Goal: Information Seeking & Learning: Learn about a topic

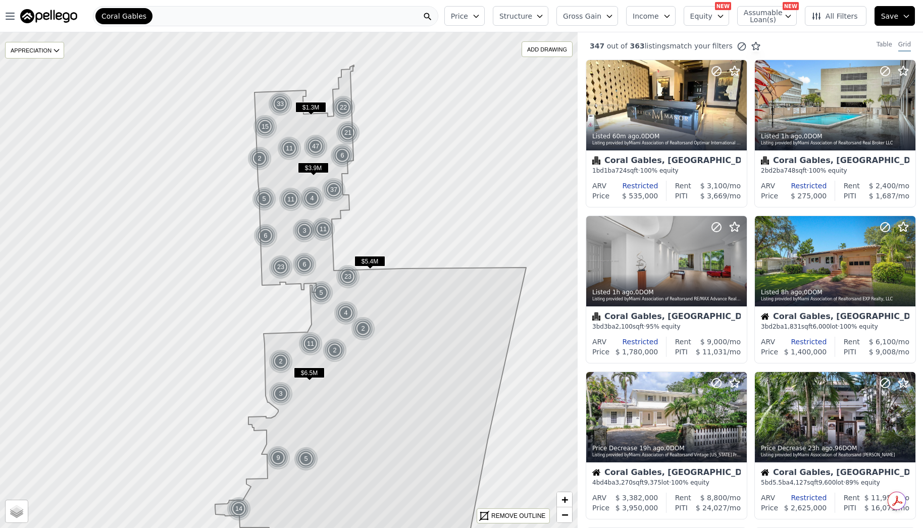
drag, startPoint x: 271, startPoint y: 281, endPoint x: 278, endPoint y: 376, distance: 95.1
click at [278, 376] on icon at bounding box center [370, 329] width 311 height 529
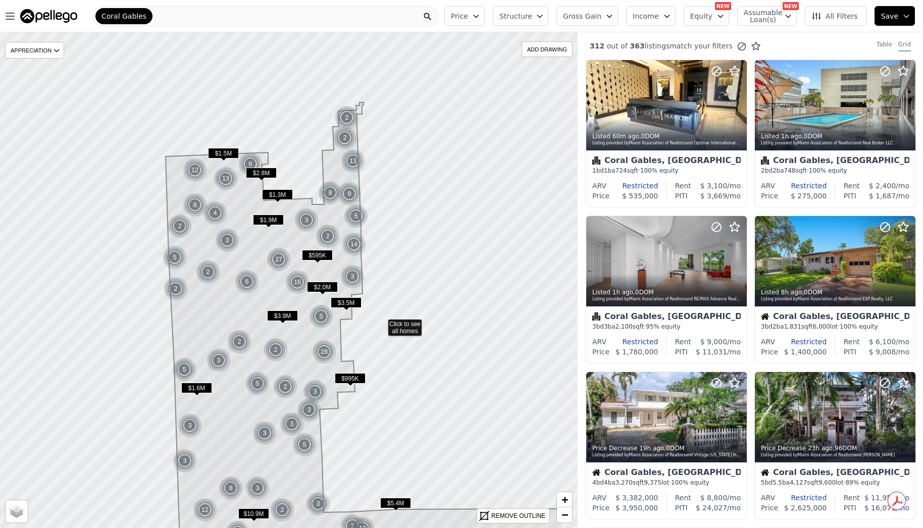
drag, startPoint x: 453, startPoint y: 254, endPoint x: 381, endPoint y: 322, distance: 98.9
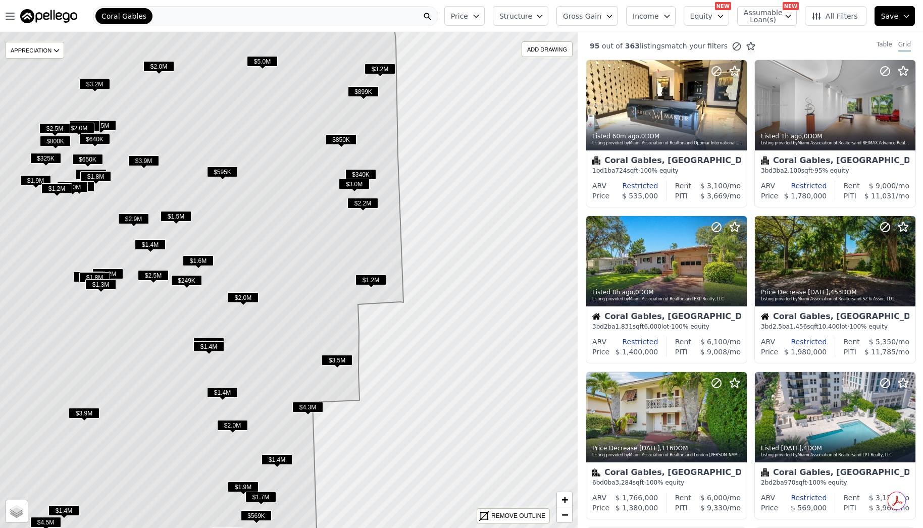
drag, startPoint x: 323, startPoint y: 240, endPoint x: 318, endPoint y: 252, distance: 13.1
click at [318, 252] on icon at bounding box center [168, 300] width 470 height 597
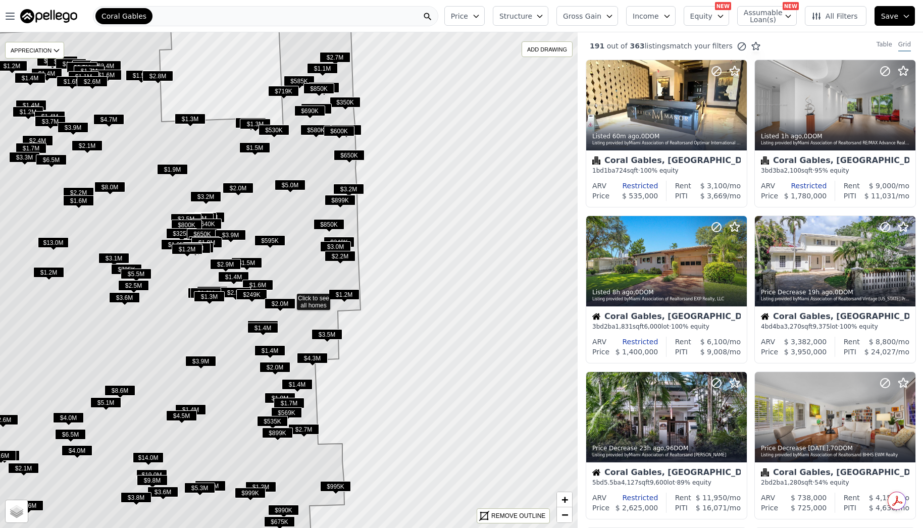
drag, startPoint x: 307, startPoint y: 235, endPoint x: 307, endPoint y: 270, distance: 34.8
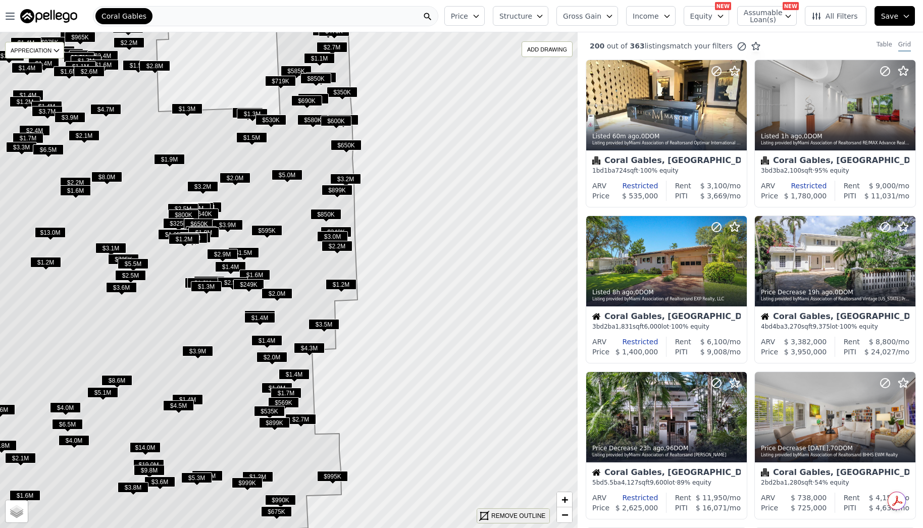
click at [519, 515] on div "REMOVE OUTLINE" at bounding box center [518, 515] width 54 height 9
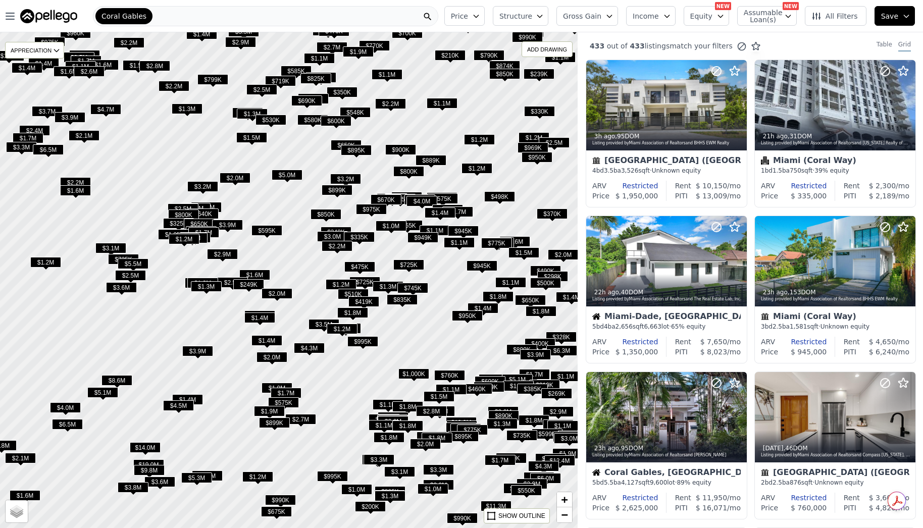
click at [493, 5] on div "Price Structure Gross Gain Income Equity NEW Assumable Loan(s) NEW All Filters …" at bounding box center [681, 16] width 483 height 32
click at [613, 15] on button "Gross Gain" at bounding box center [587, 16] width 62 height 20
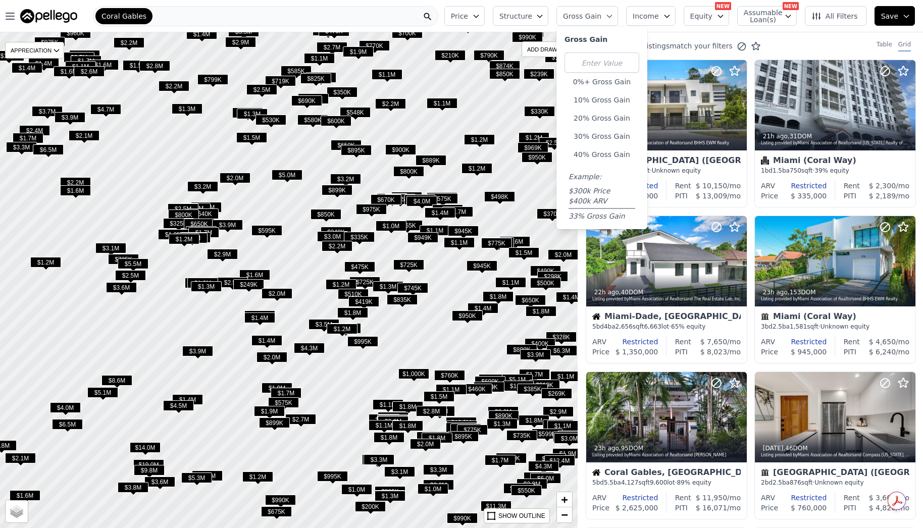
click at [613, 15] on button "Gross Gain" at bounding box center [587, 16] width 62 height 20
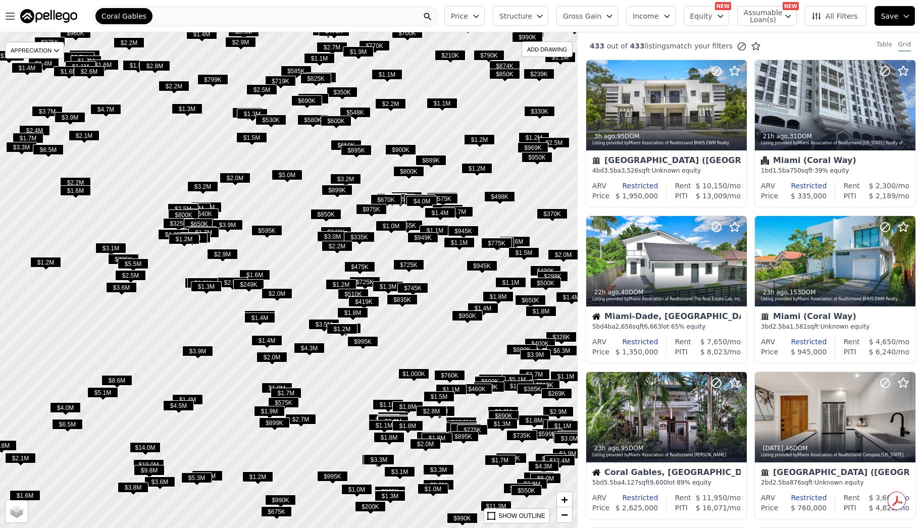
click at [671, 18] on icon "button" at bounding box center [667, 16] width 8 height 8
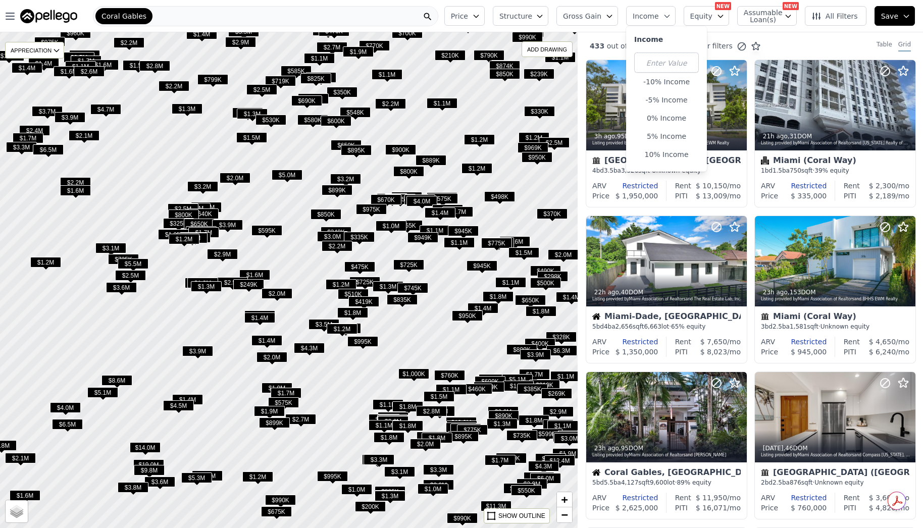
click at [671, 18] on icon "button" at bounding box center [667, 16] width 8 height 8
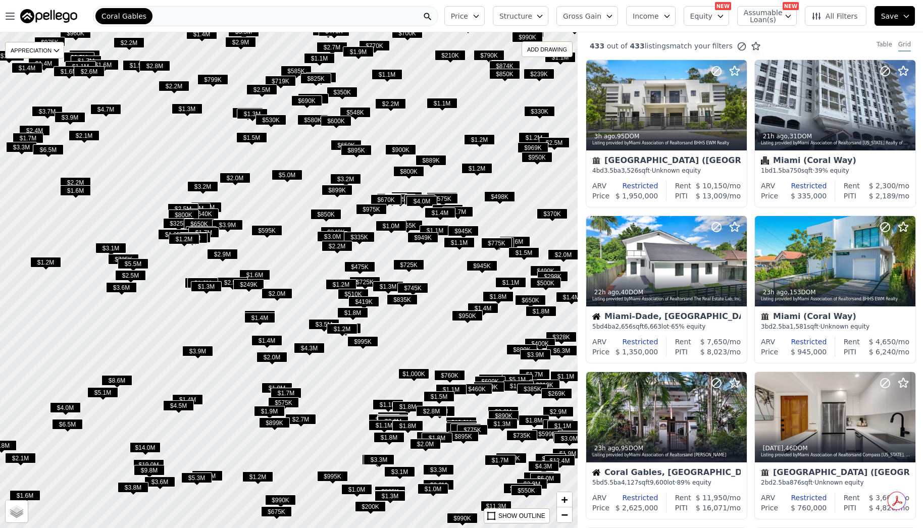
click at [718, 19] on button "Equity" at bounding box center [705, 16] width 45 height 20
click at [655, 15] on span "Income" at bounding box center [645, 16] width 26 height 10
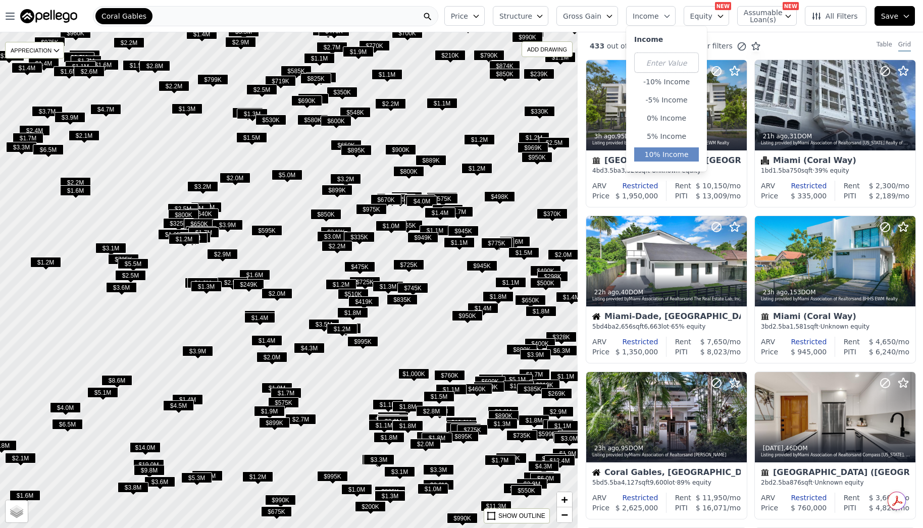
click at [671, 151] on button "10% Income" at bounding box center [666, 154] width 65 height 14
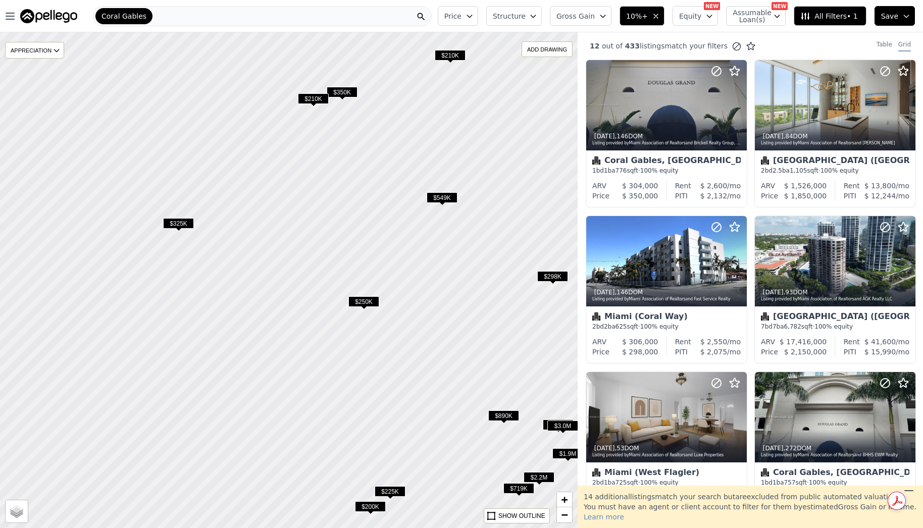
click at [438, 199] on span "$549K" at bounding box center [442, 197] width 31 height 11
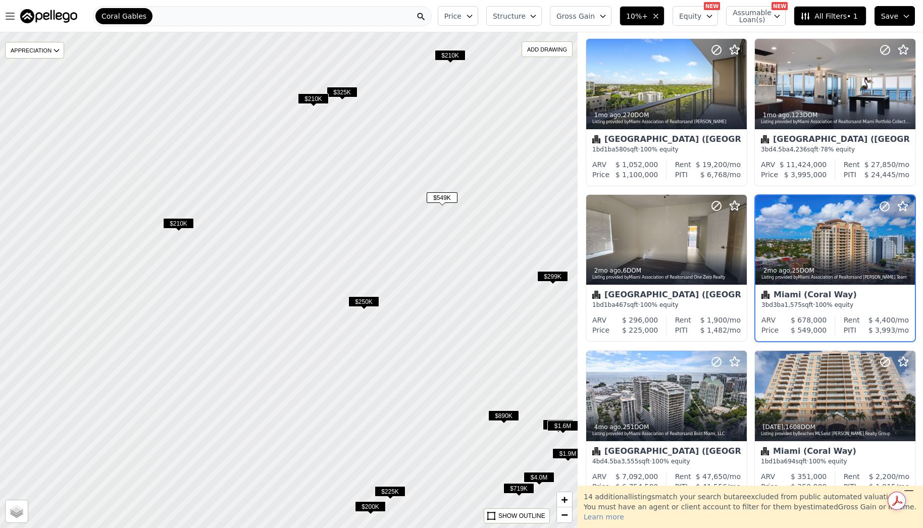
scroll to position [493, 0]
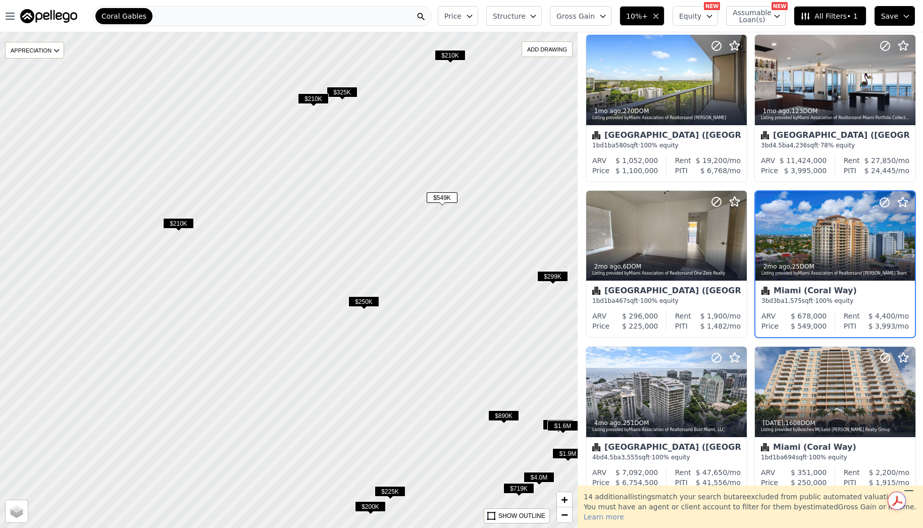
click at [660, 16] on icon "button" at bounding box center [656, 16] width 8 height 8
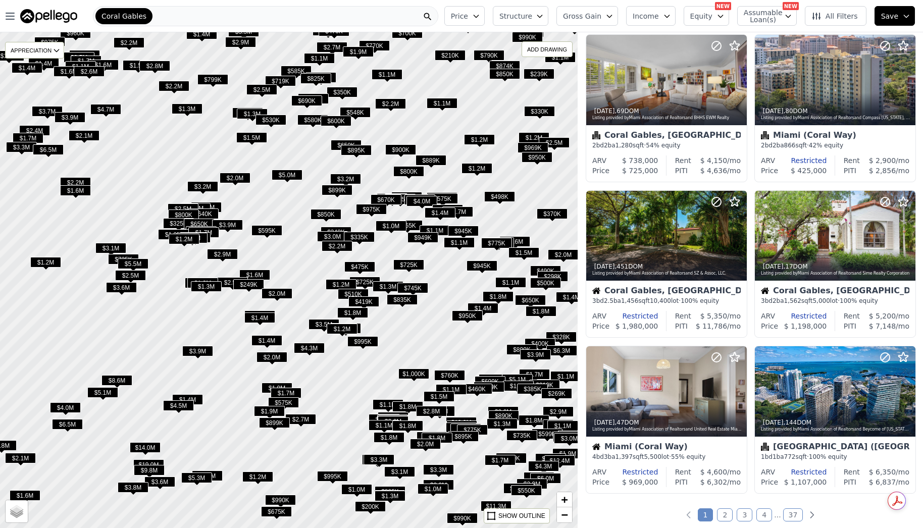
click at [756, 14] on span "Assumable Loan(s)" at bounding box center [760, 16] width 32 height 14
click at [770, 11] on span "Assumable Loan(s)" at bounding box center [760, 16] width 32 height 14
click at [838, 16] on span "All Filters" at bounding box center [834, 16] width 46 height 10
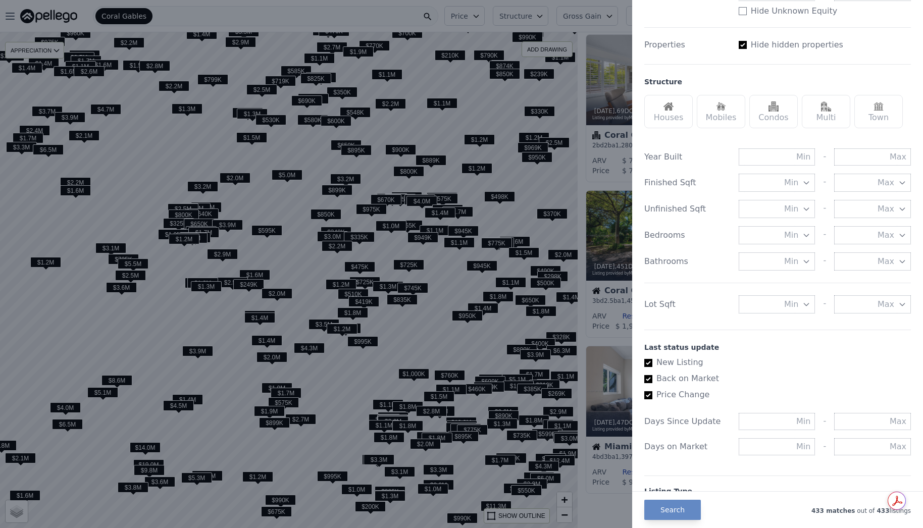
scroll to position [252, 0]
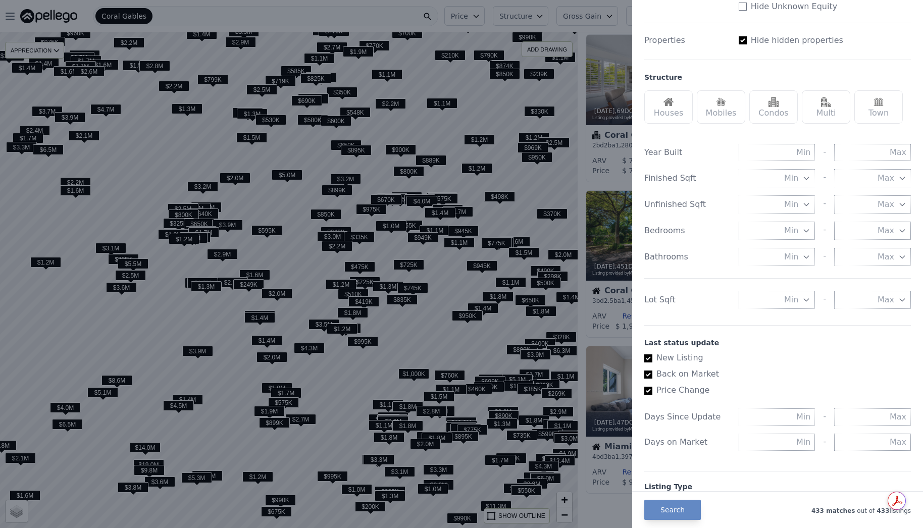
click at [658, 104] on div "Houses" at bounding box center [668, 106] width 48 height 33
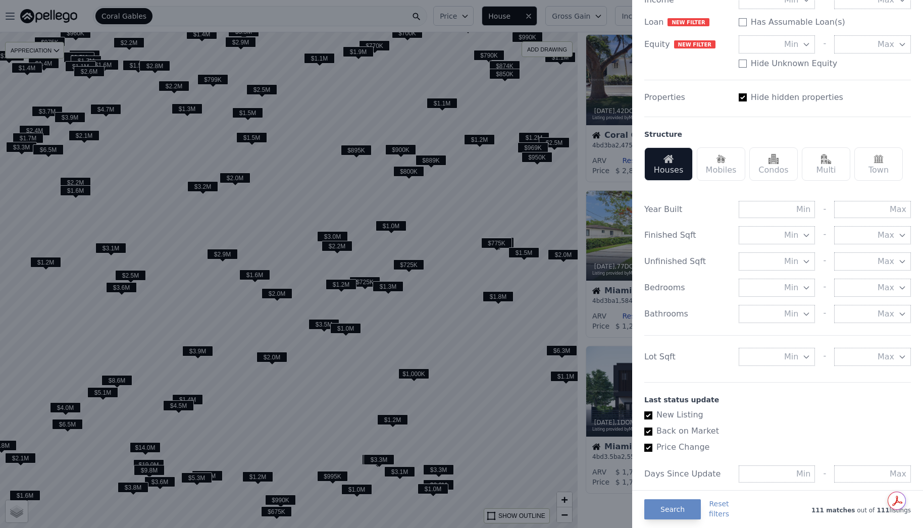
scroll to position [191, 0]
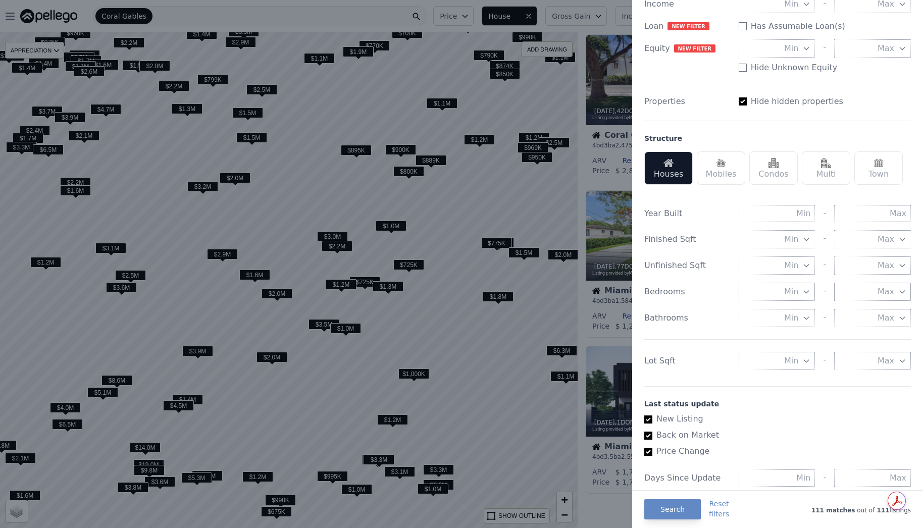
click at [471, 312] on div at bounding box center [461, 264] width 923 height 528
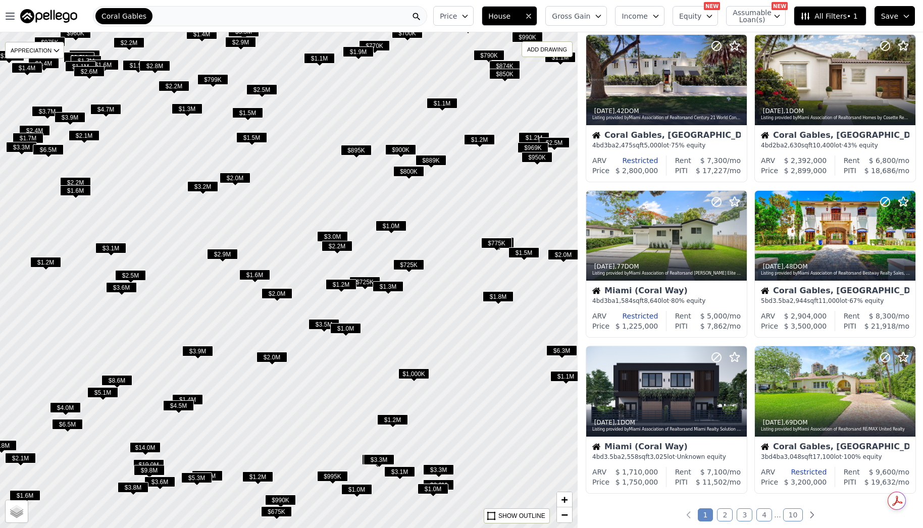
click at [354, 148] on span "$895K" at bounding box center [356, 150] width 31 height 11
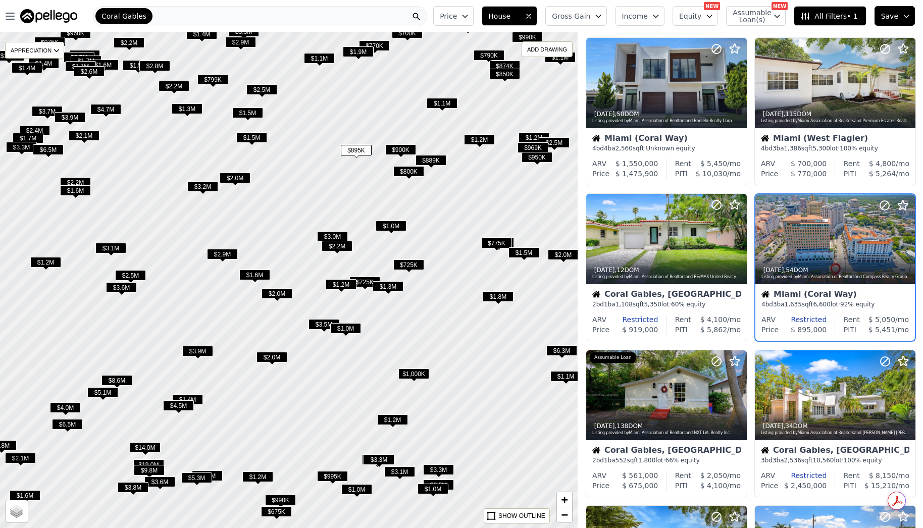
scroll to position [149, 0]
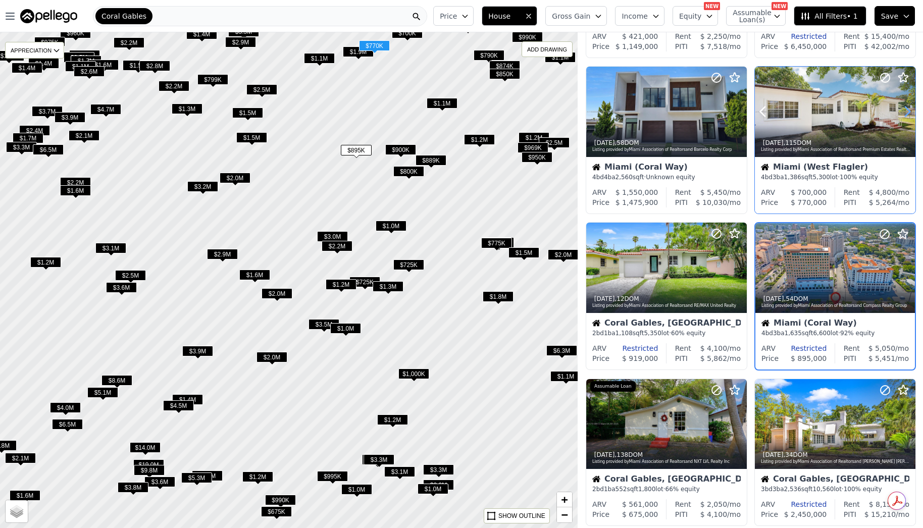
click at [900, 111] on icon at bounding box center [907, 111] width 16 height 16
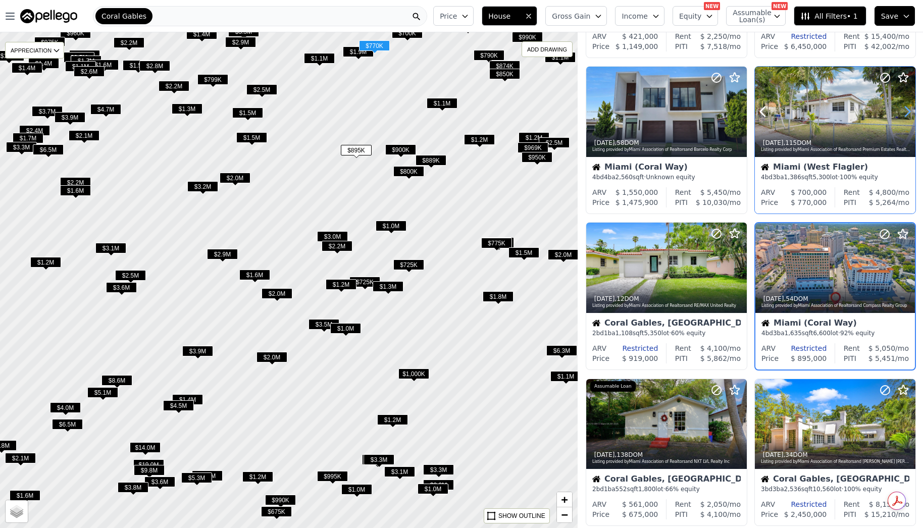
click at [900, 111] on icon at bounding box center [907, 111] width 16 height 16
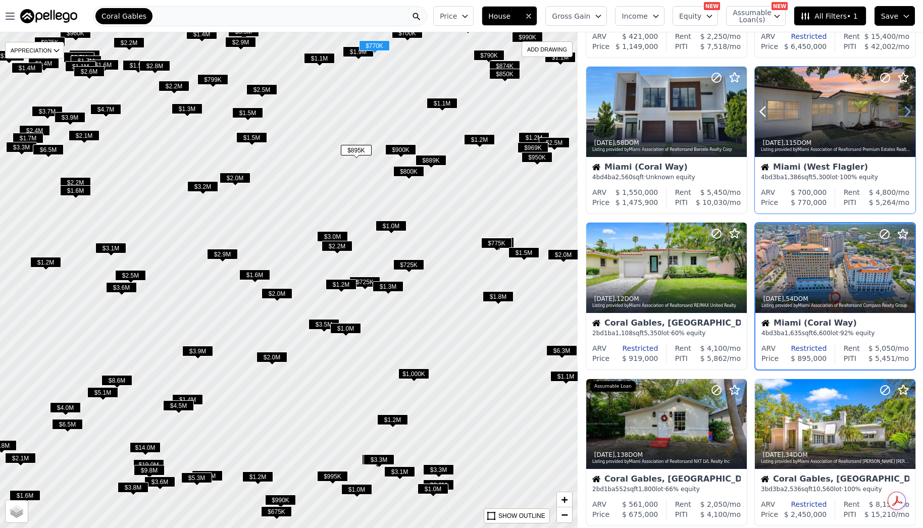
click at [900, 111] on icon at bounding box center [907, 111] width 16 height 16
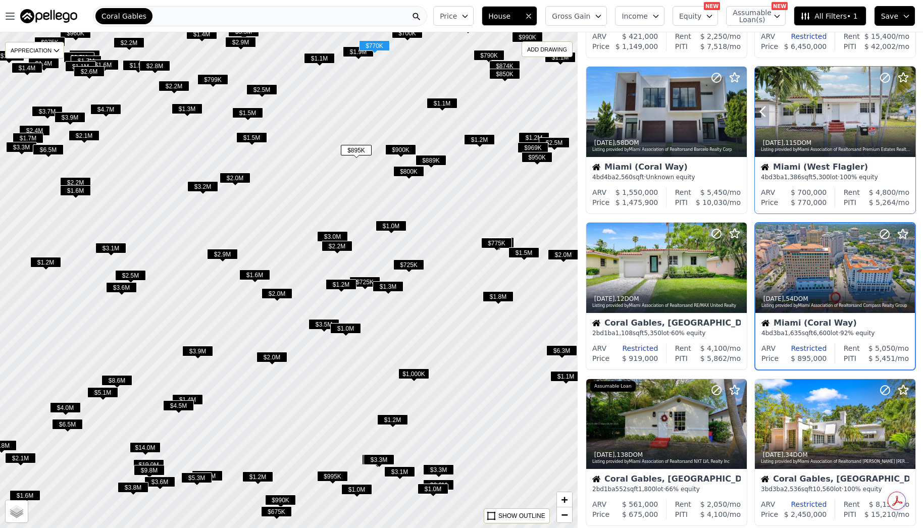
click at [900, 111] on icon at bounding box center [907, 111] width 16 height 16
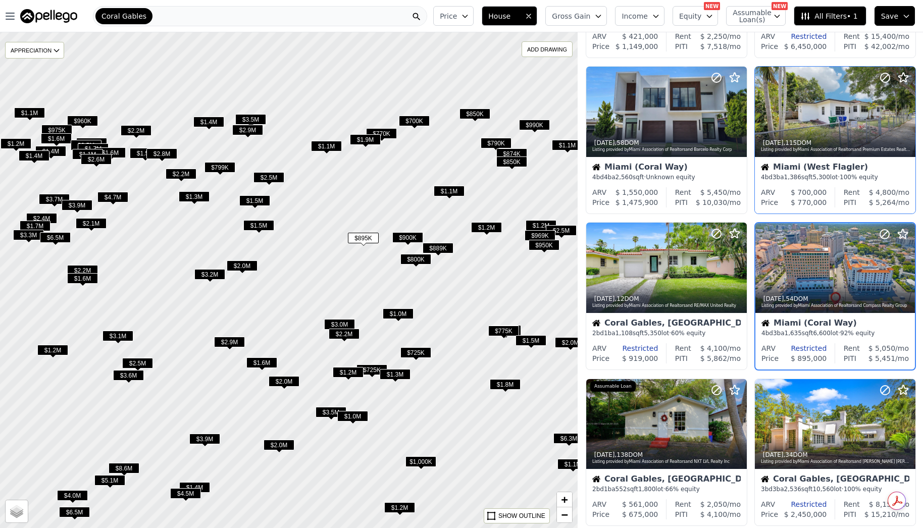
drag, startPoint x: 438, startPoint y: 152, endPoint x: 430, endPoint y: 185, distance: 33.7
click at [440, 194] on span "$1.1M" at bounding box center [449, 191] width 31 height 11
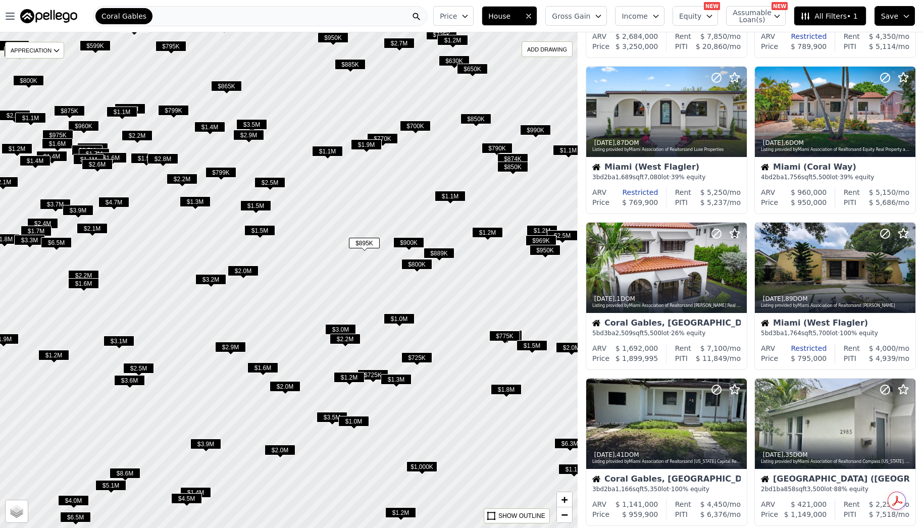
scroll to position [617, 0]
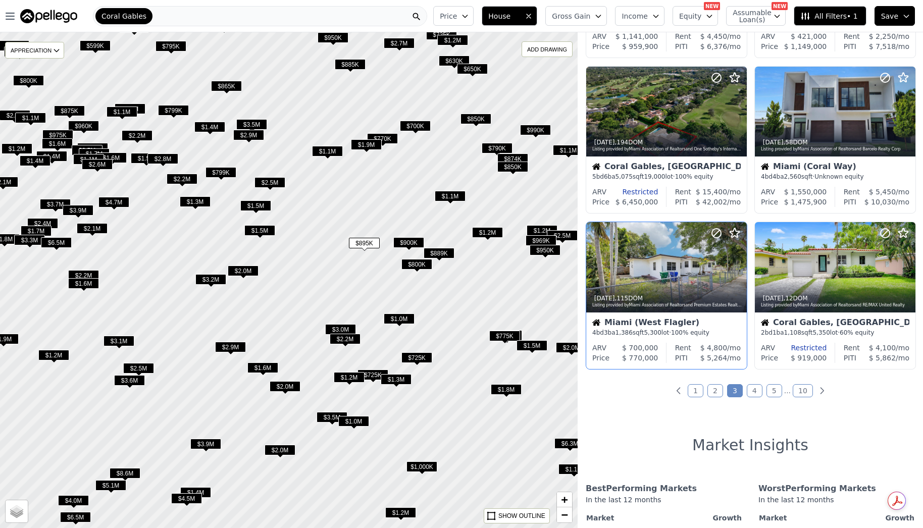
click at [421, 123] on span "$700K" at bounding box center [415, 126] width 31 height 11
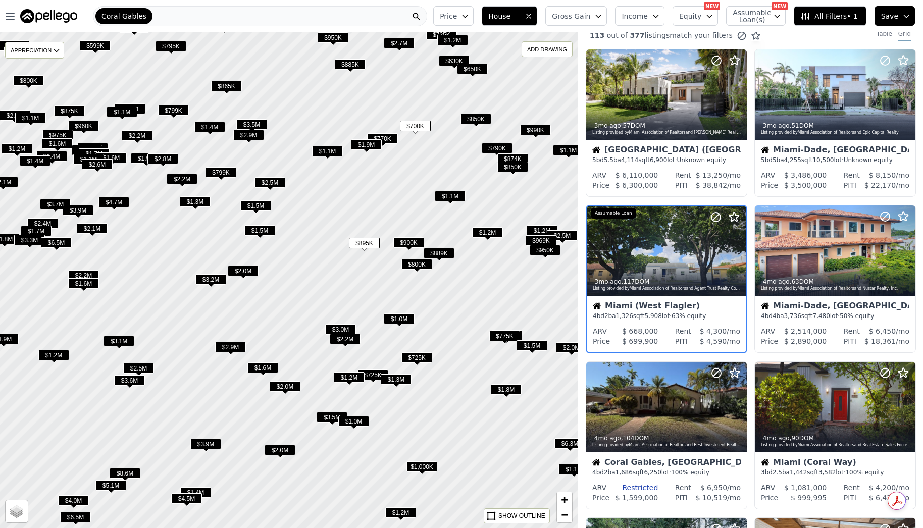
scroll to position [0, 0]
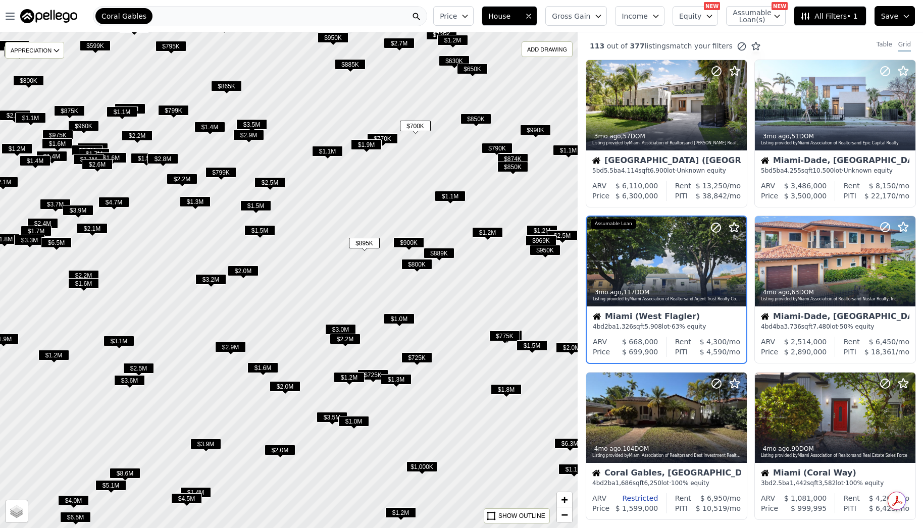
click at [386, 137] on span "$770K" at bounding box center [382, 138] width 31 height 11
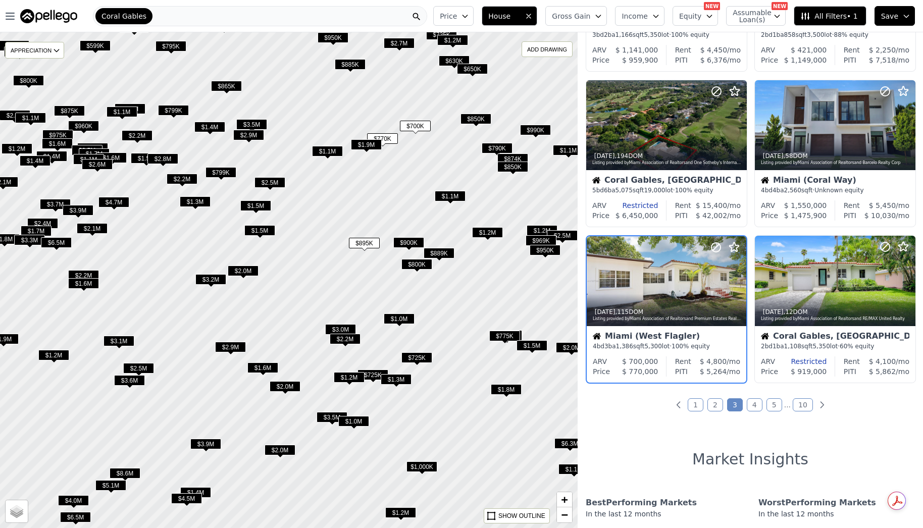
scroll to position [617, 0]
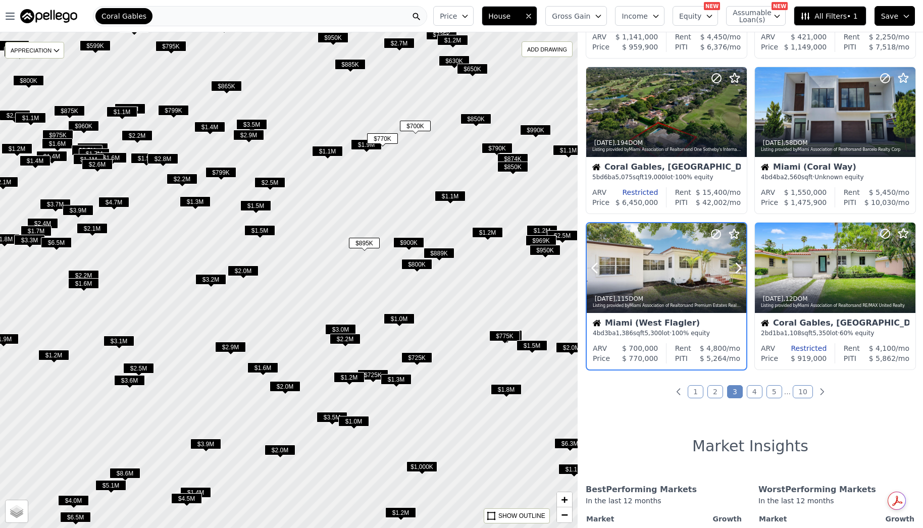
click at [672, 258] on div at bounding box center [667, 268] width 160 height 90
click at [372, 207] on div at bounding box center [288, 280] width 693 height 595
click at [368, 242] on span "$895K" at bounding box center [364, 243] width 31 height 11
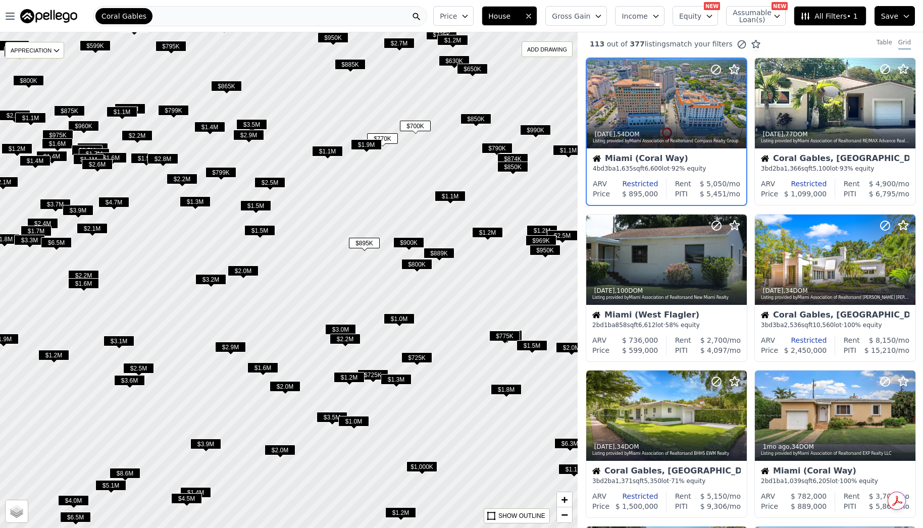
scroll to position [0, 0]
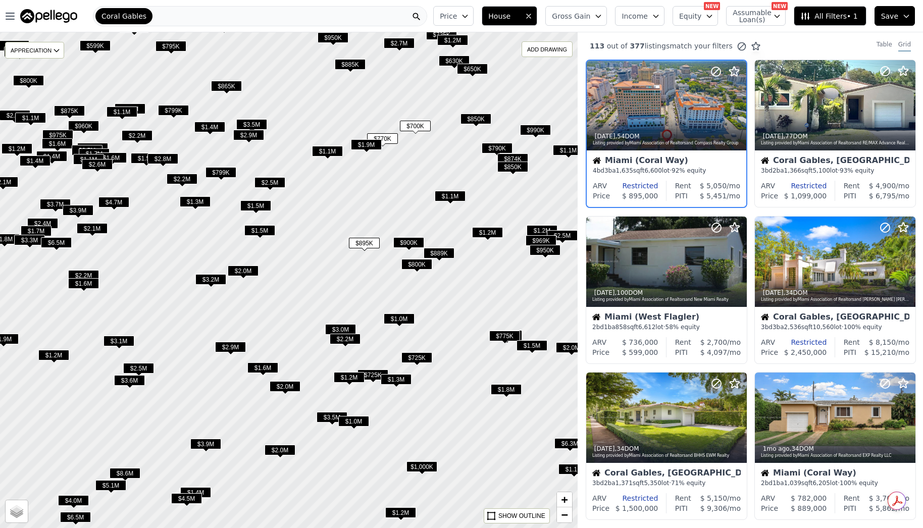
click at [402, 242] on span "$900K" at bounding box center [408, 242] width 31 height 11
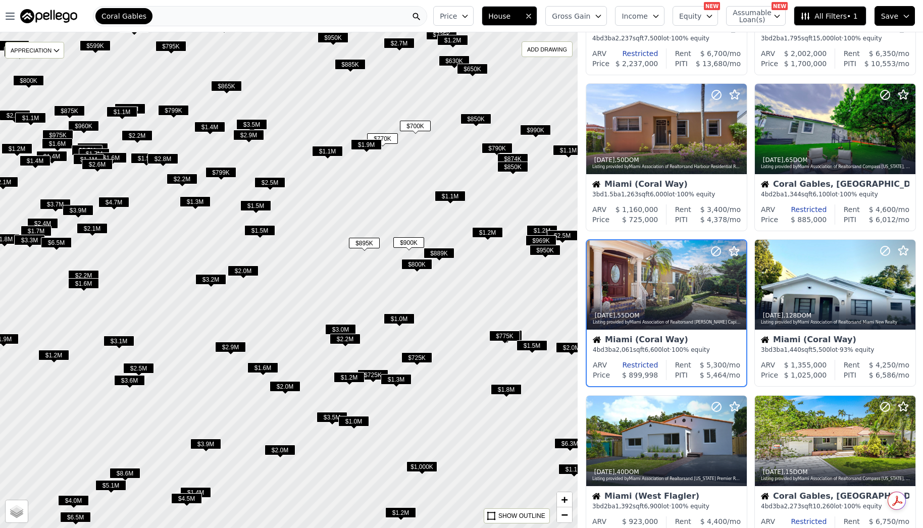
scroll to position [461, 0]
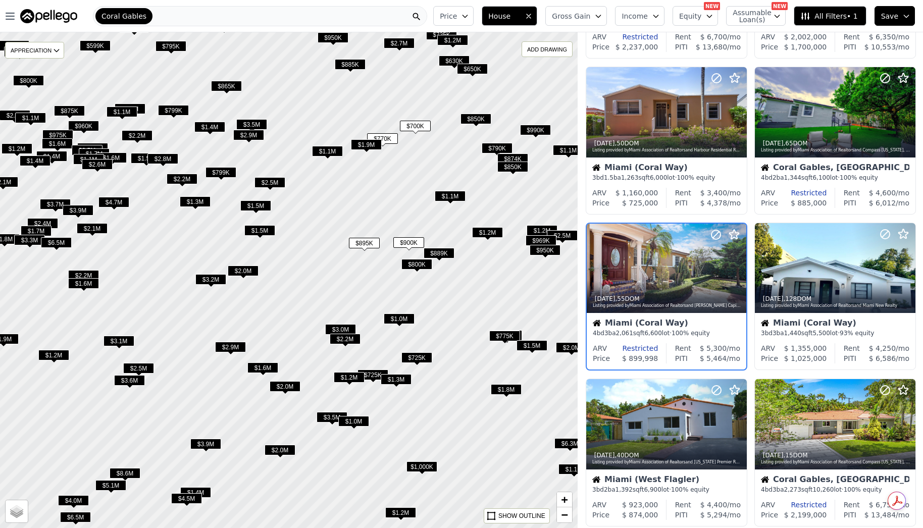
click at [436, 252] on span "$889K" at bounding box center [439, 253] width 31 height 11
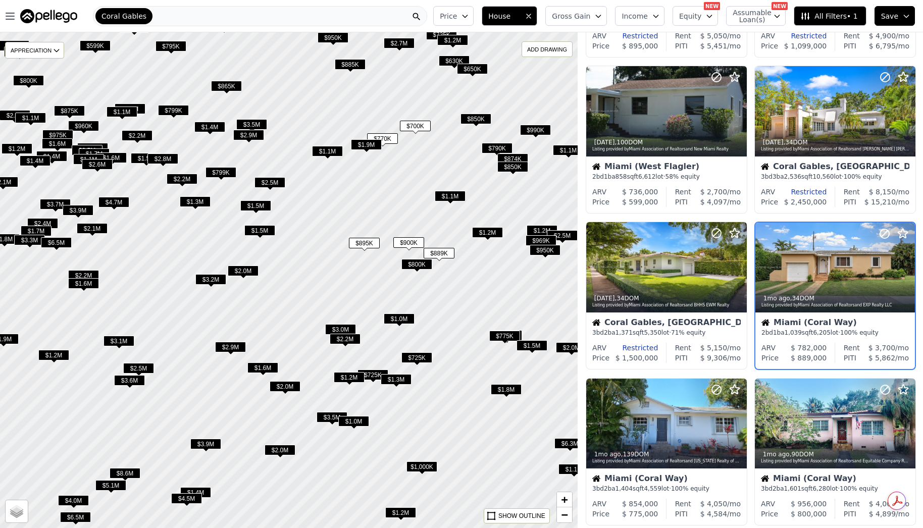
scroll to position [149, 0]
click at [740, 264] on icon at bounding box center [738, 267] width 16 height 16
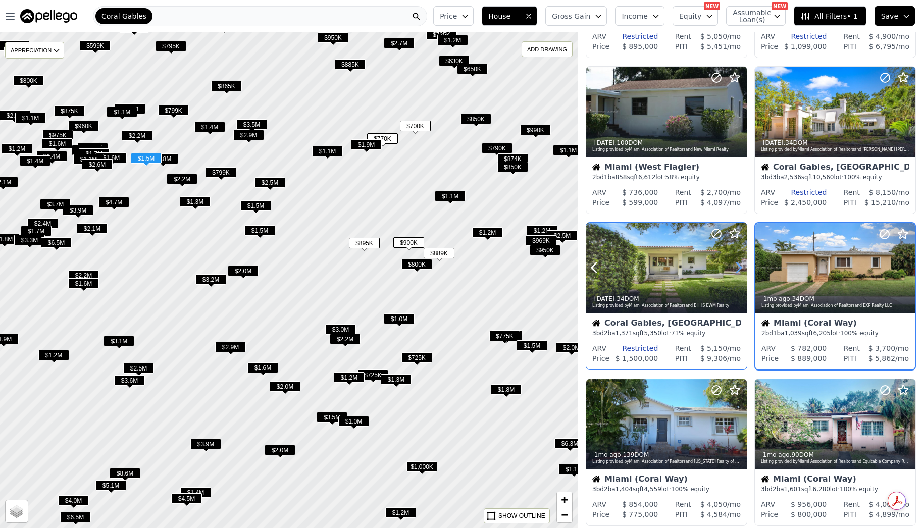
click at [740, 264] on icon at bounding box center [738, 267] width 16 height 16
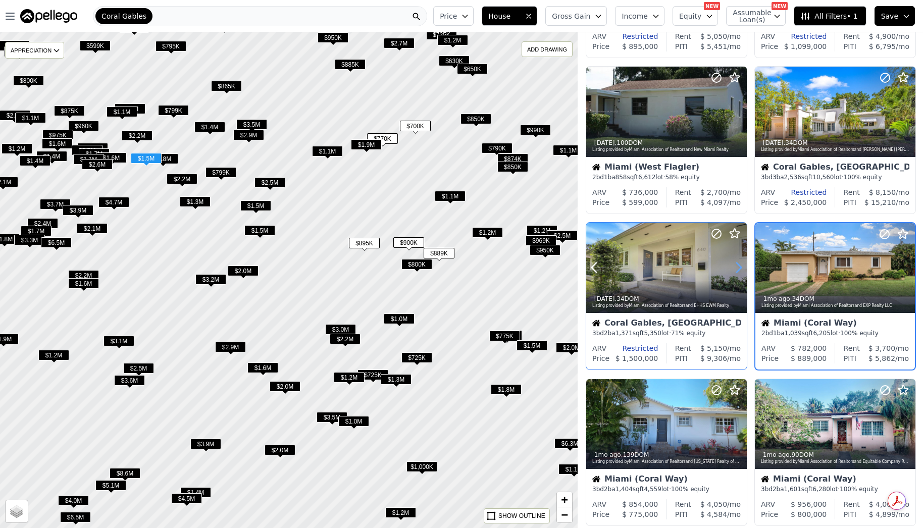
click at [740, 264] on icon at bounding box center [738, 267] width 16 height 16
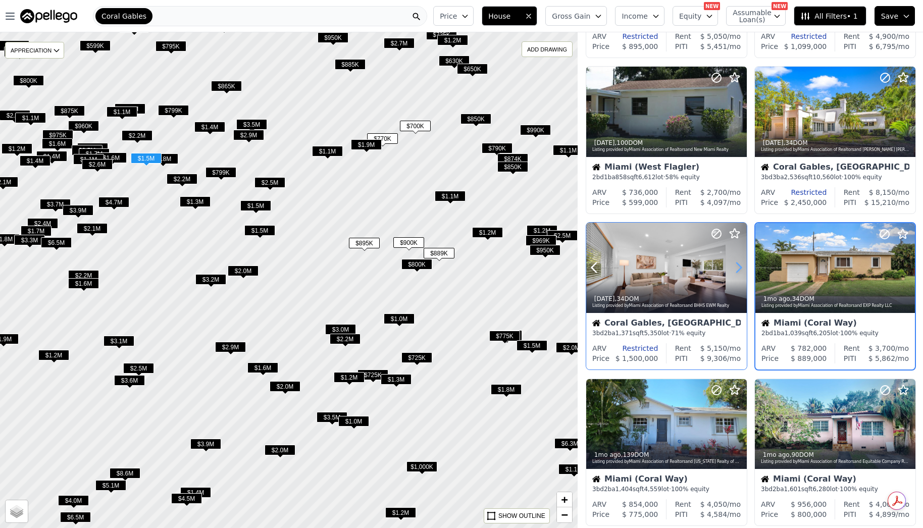
click at [740, 264] on icon at bounding box center [738, 267] width 16 height 16
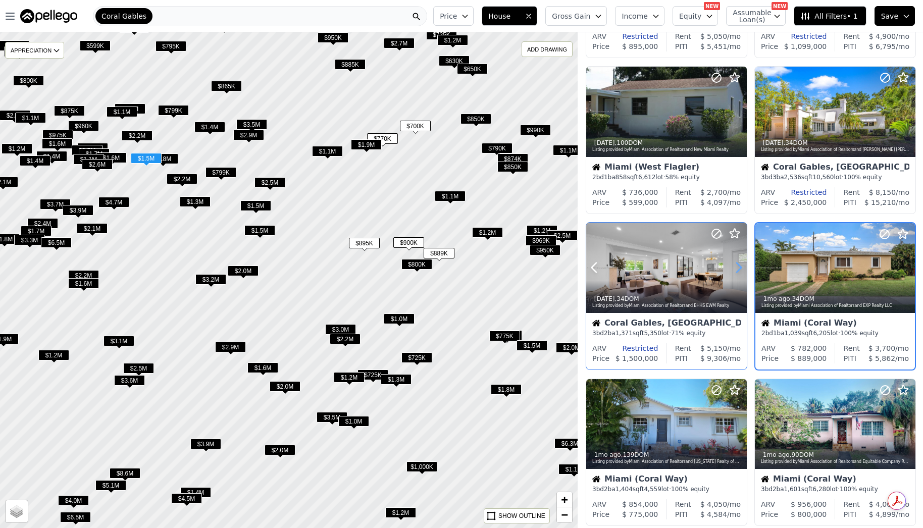
click at [740, 264] on icon at bounding box center [738, 267] width 16 height 16
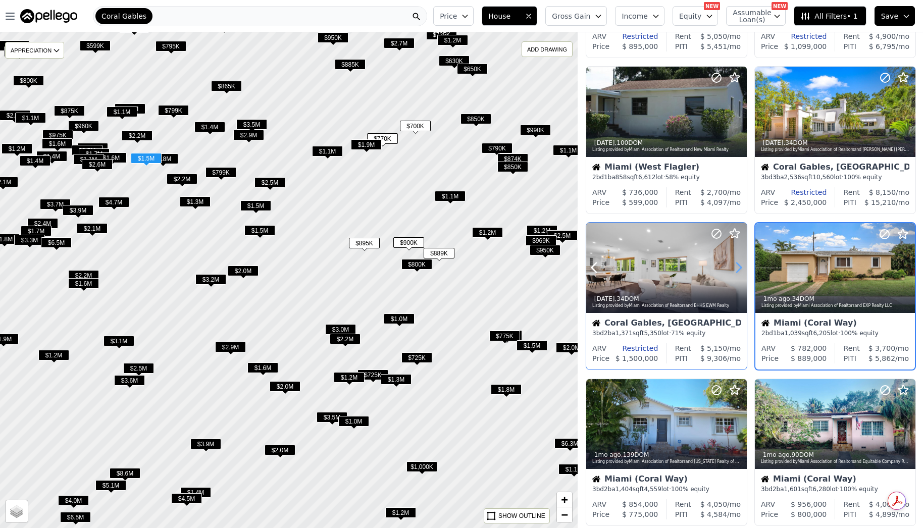
click at [740, 264] on icon at bounding box center [738, 267] width 16 height 16
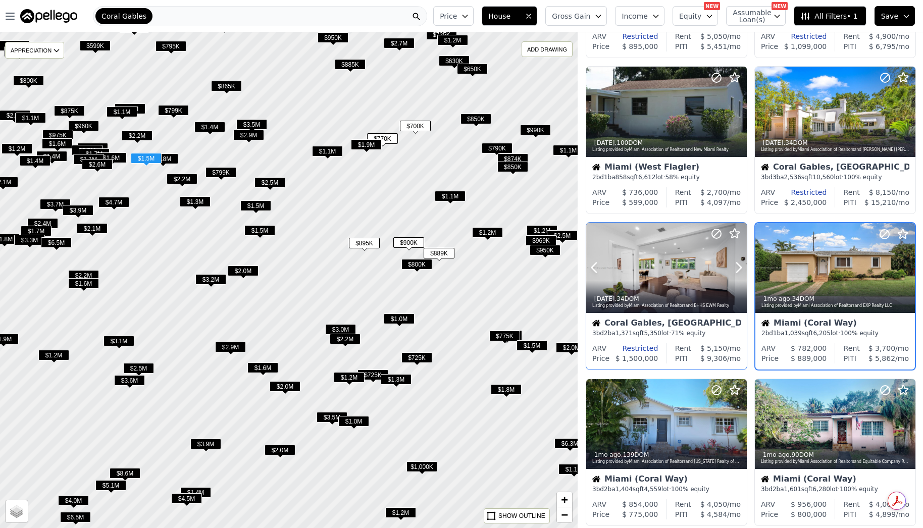
click at [689, 280] on div at bounding box center [714, 255] width 65 height 65
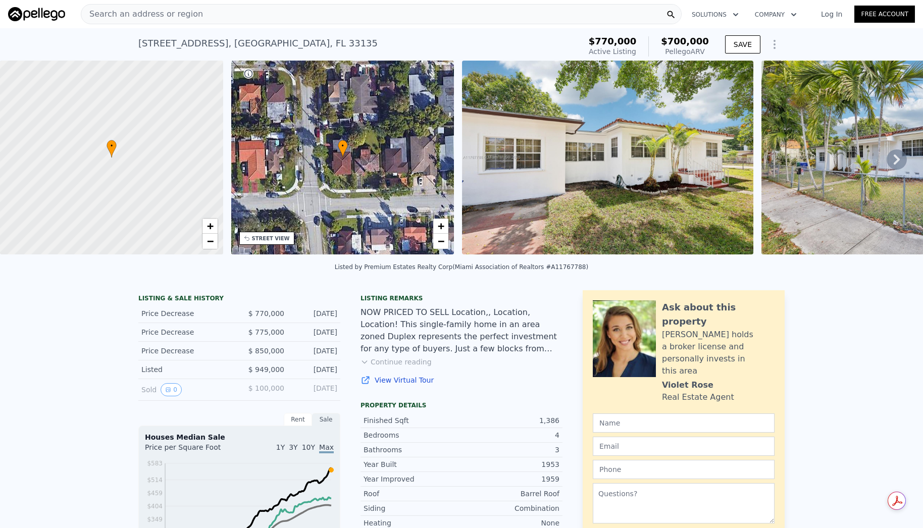
click at [895, 159] on icon at bounding box center [896, 159] width 20 height 20
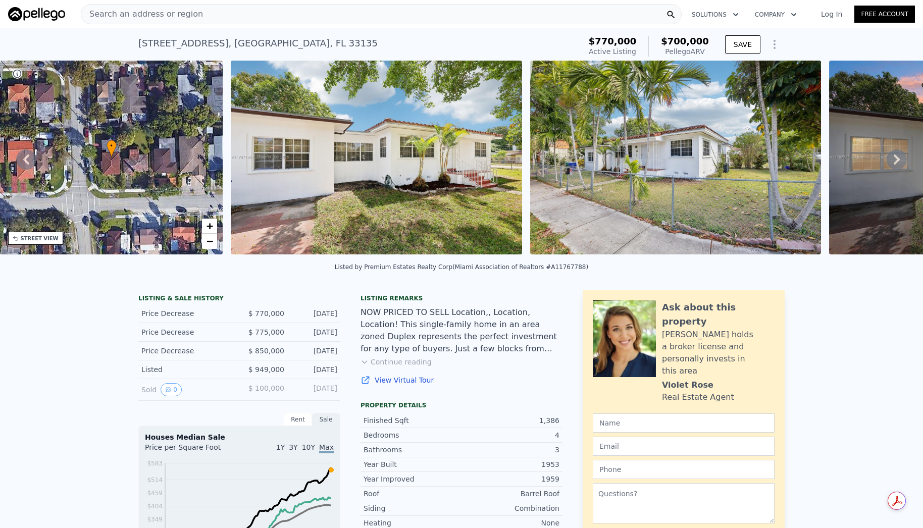
click at [886, 160] on icon at bounding box center [896, 159] width 20 height 20
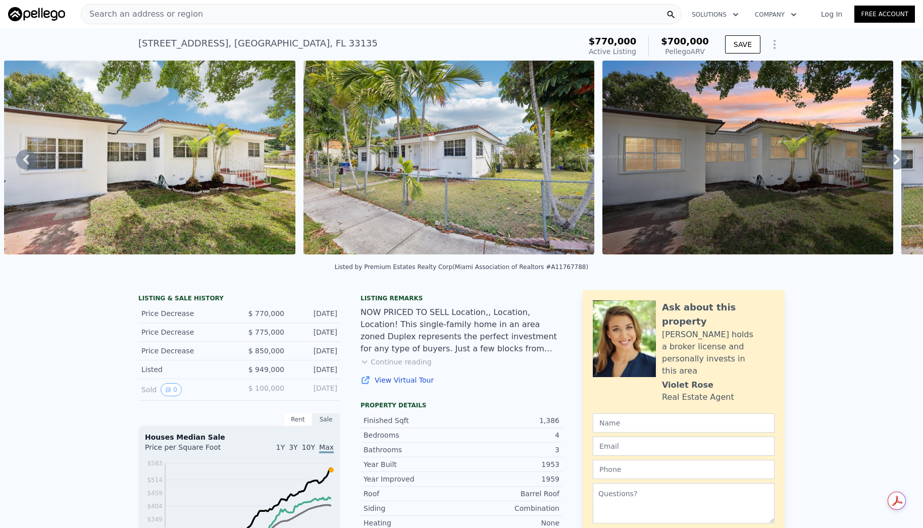
click at [886, 160] on icon at bounding box center [896, 159] width 20 height 20
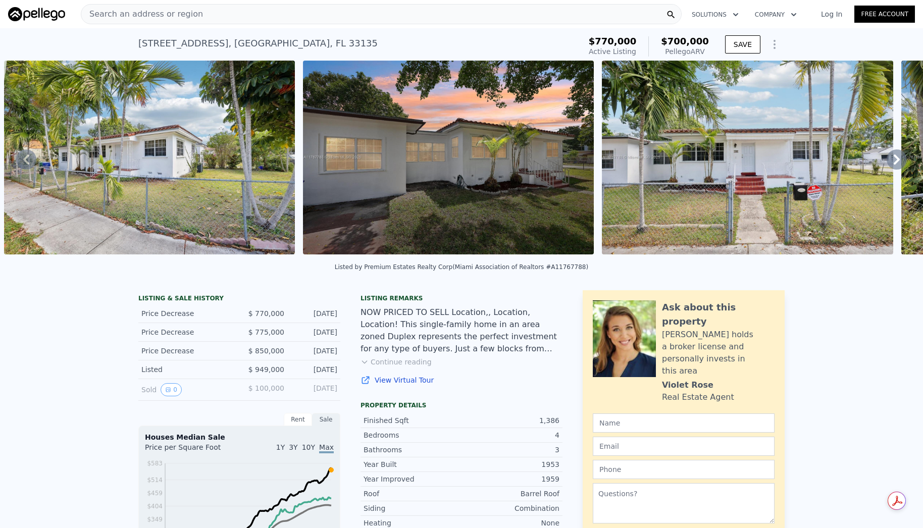
click at [886, 160] on icon at bounding box center [896, 159] width 20 height 20
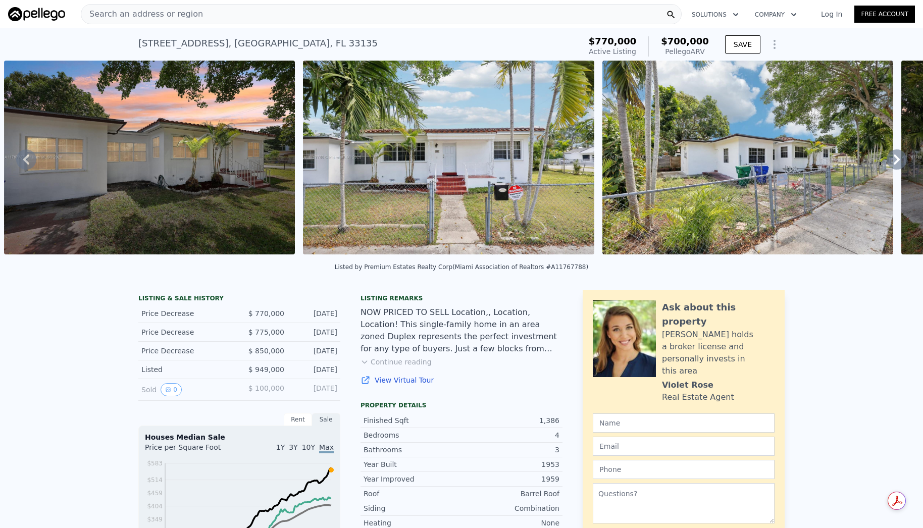
click at [886, 160] on icon at bounding box center [896, 159] width 20 height 20
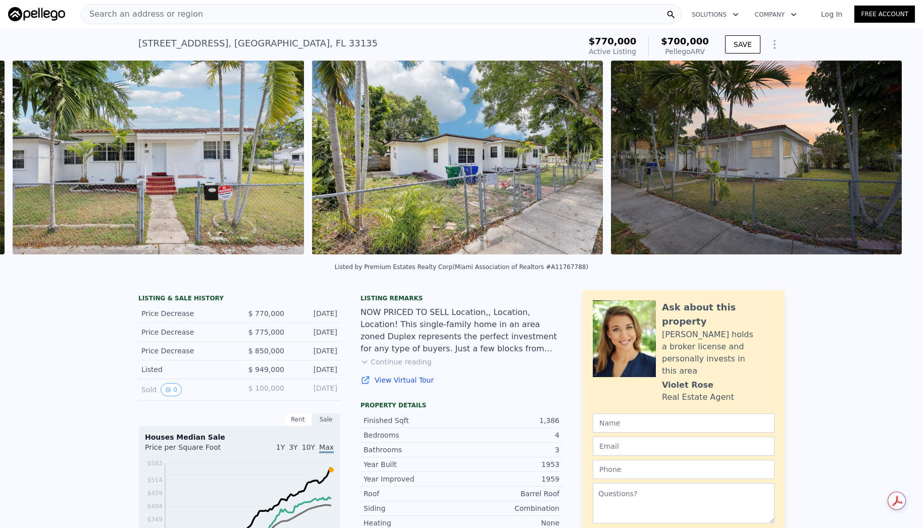
scroll to position [0, 1359]
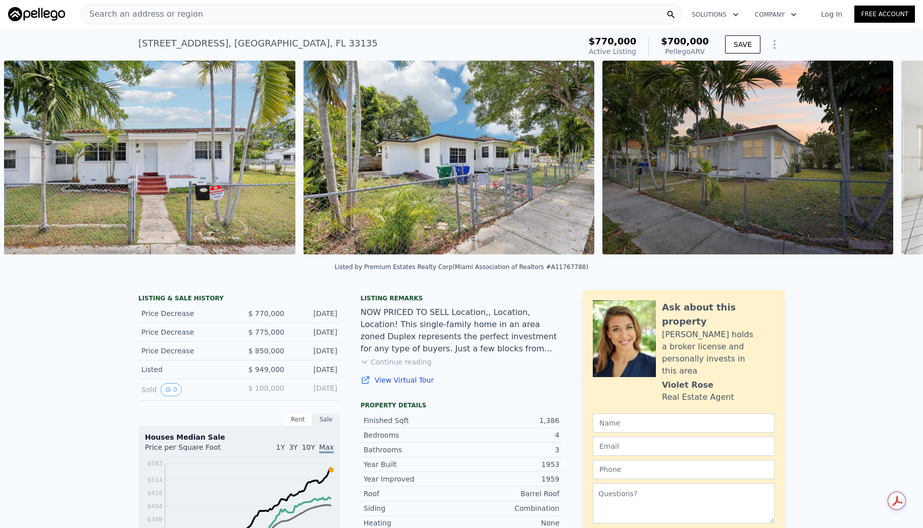
click at [885, 160] on div "• + − • + − STREET VIEW Loading... SATELLITE VIEW" at bounding box center [461, 159] width 923 height 197
click at [886, 160] on icon at bounding box center [896, 159] width 20 height 20
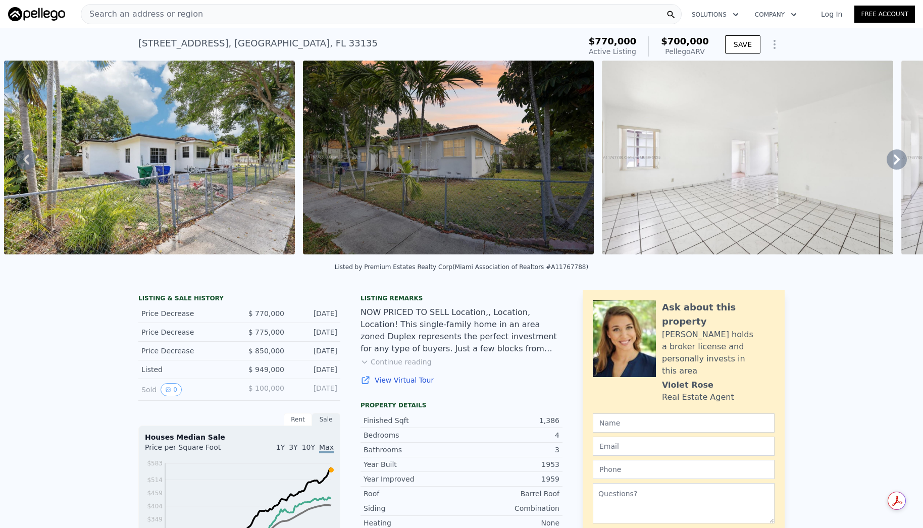
click at [886, 160] on icon at bounding box center [896, 159] width 20 height 20
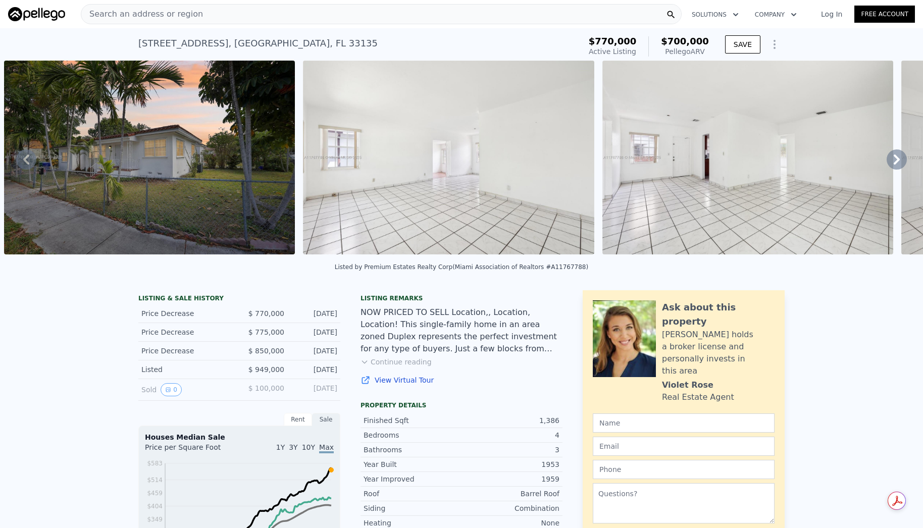
click at [886, 160] on icon at bounding box center [896, 159] width 20 height 20
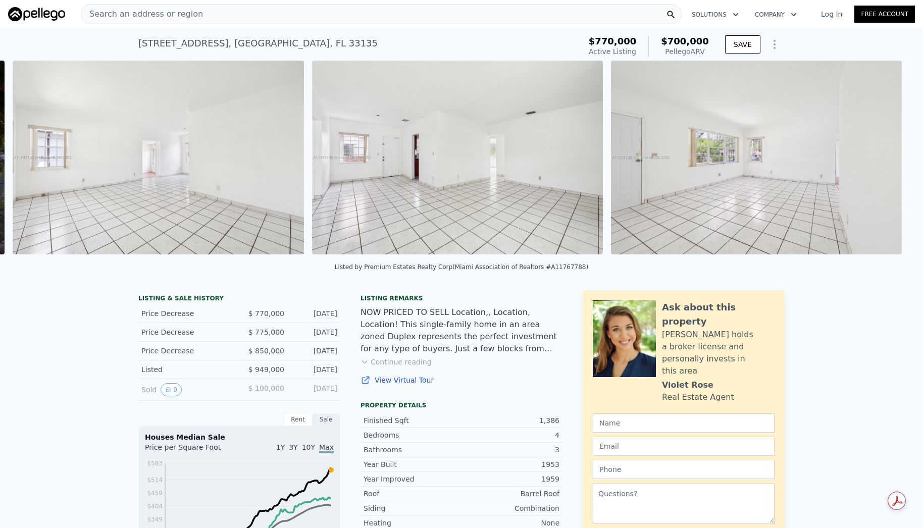
scroll to position [0, 2256]
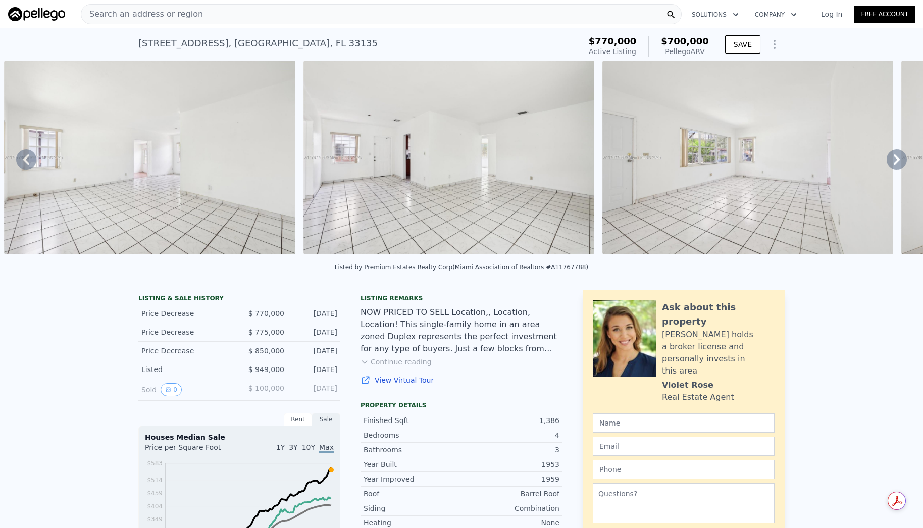
click at [885, 160] on div "• + − • + − STREET VIEW Loading... SATELLITE VIEW" at bounding box center [461, 159] width 923 height 197
